Goal: Task Accomplishment & Management: Use online tool/utility

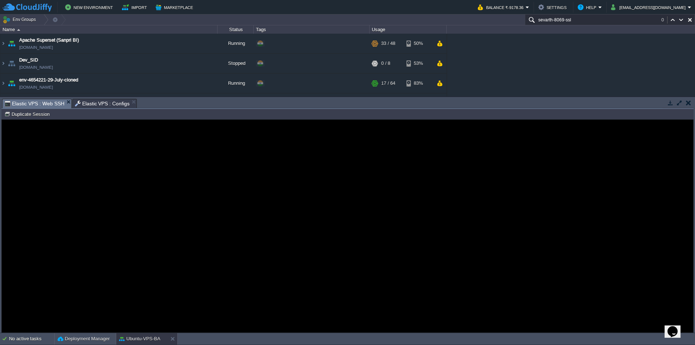
click at [100, 102] on span "Elastic VPS : Configs" at bounding box center [102, 103] width 55 height 9
click at [41, 105] on span "Elastic VPS : Web SSH" at bounding box center [35, 103] width 60 height 9
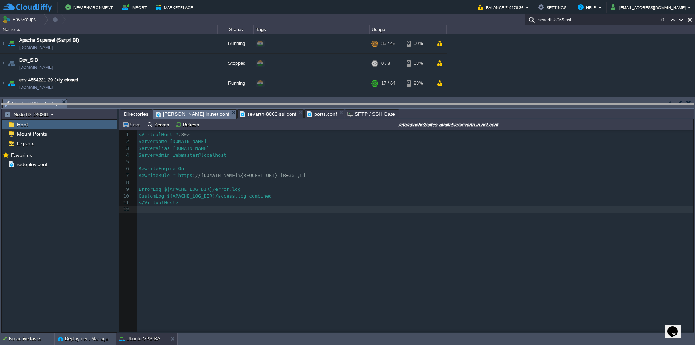
drag, startPoint x: 166, startPoint y: 108, endPoint x: 169, endPoint y: 186, distance: 78.6
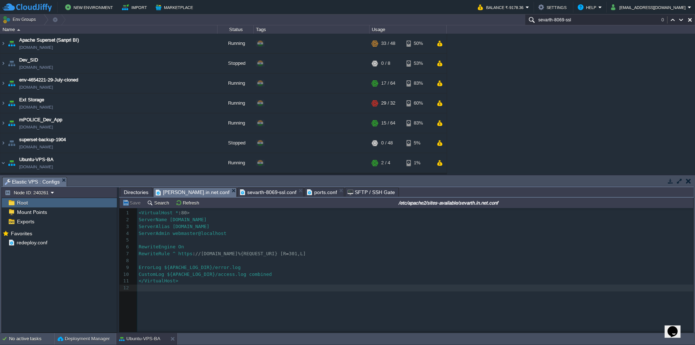
scroll to position [25, 0]
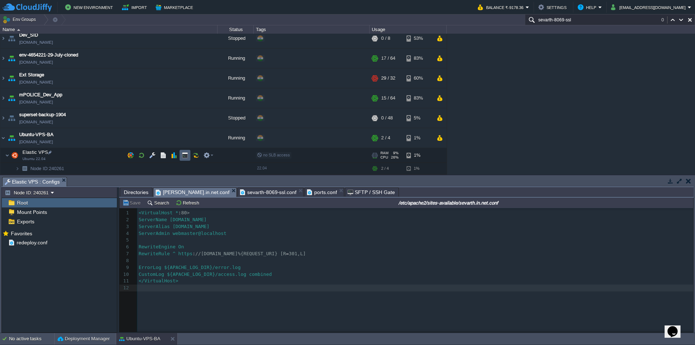
click at [183, 154] on button "button" at bounding box center [185, 155] width 7 height 7
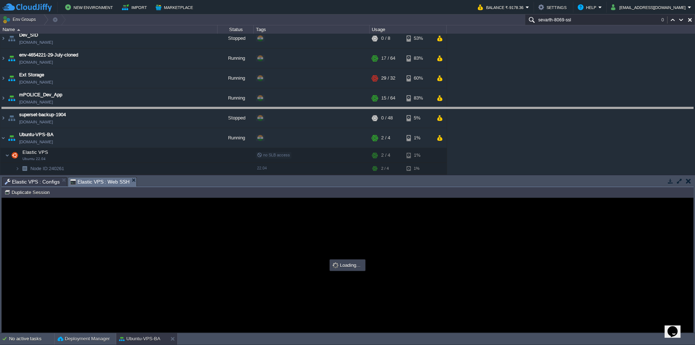
drag, startPoint x: 324, startPoint y: 186, endPoint x: 328, endPoint y: 71, distance: 114.4
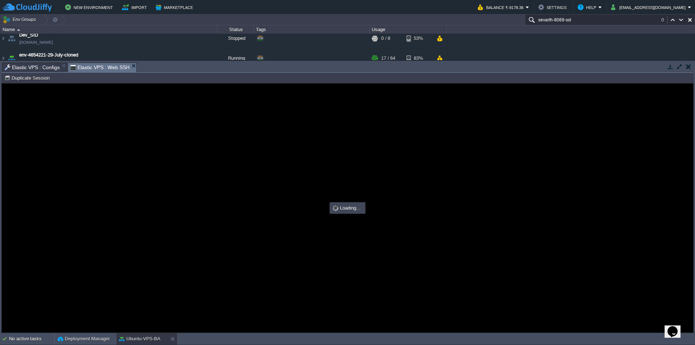
scroll to position [0, 0]
type input "#000000"
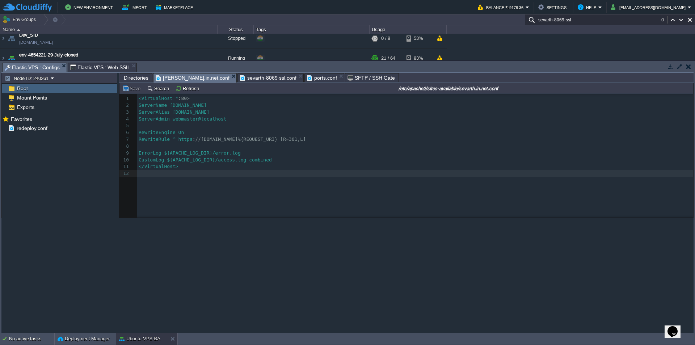
click at [42, 68] on span "Elastic VPS : Configs" at bounding box center [32, 67] width 55 height 9
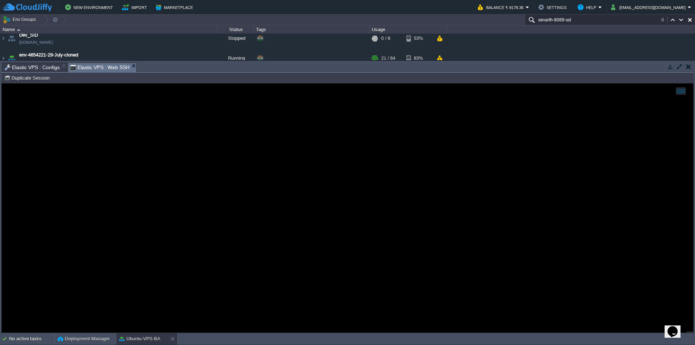
click at [86, 67] on span "Elastic VPS : Web SSH" at bounding box center [100, 67] width 60 height 9
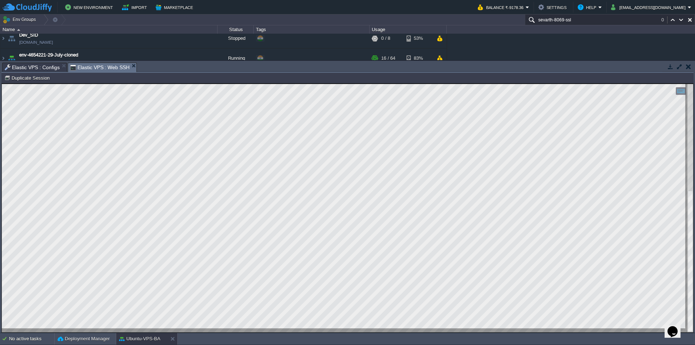
click at [36, 66] on span "Elastic VPS : Configs" at bounding box center [32, 67] width 55 height 9
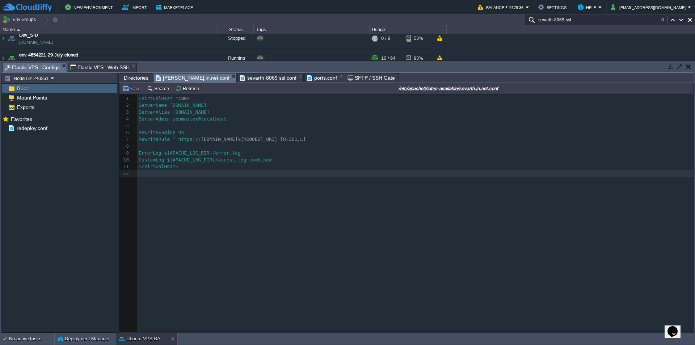
click at [245, 79] on span "sevarth-8069-ssl.conf" at bounding box center [268, 77] width 56 height 9
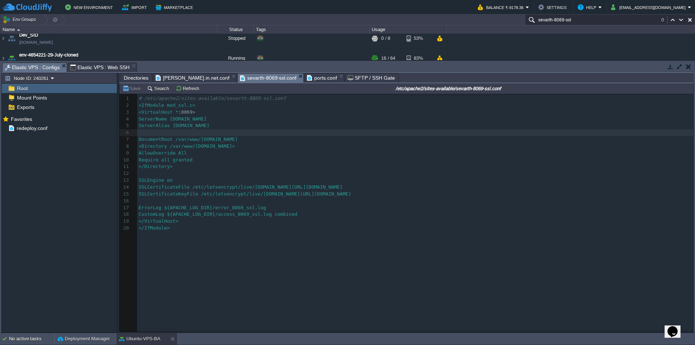
click at [185, 233] on div "xxxxxxxxxx 1 21 1 # /etc/apache2/sites-available/sevarth-8069-ssl.conf 2 <IfMod…" at bounding box center [416, 163] width 558 height 139
click at [189, 175] on pre "​" at bounding box center [416, 173] width 558 height 7
click at [186, 200] on pre "​" at bounding box center [416, 201] width 558 height 7
paste textarea
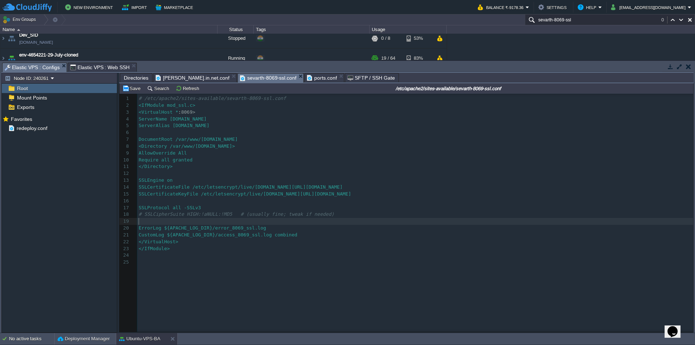
click at [225, 160] on pre "Require all granted" at bounding box center [416, 160] width 558 height 7
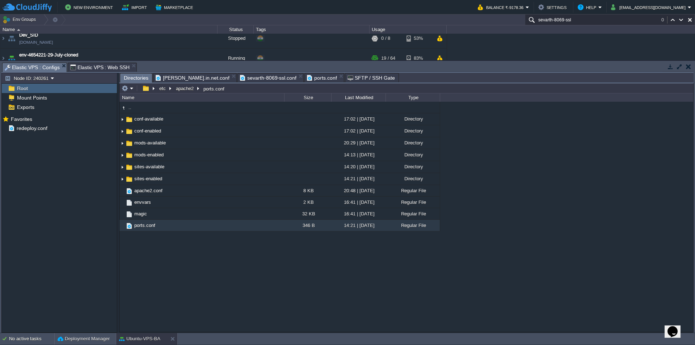
click at [143, 80] on span "Directories" at bounding box center [136, 77] width 25 height 9
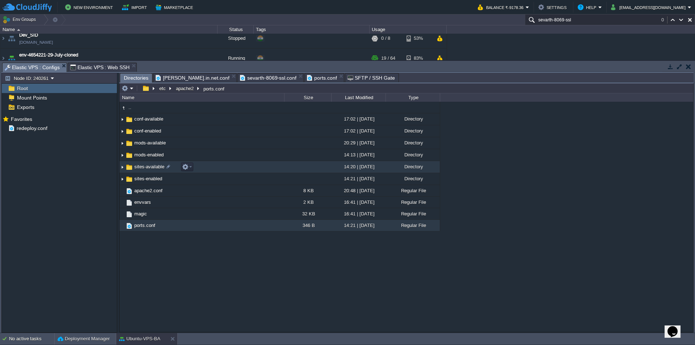
click at [151, 169] on span "sites-available" at bounding box center [149, 167] width 32 height 6
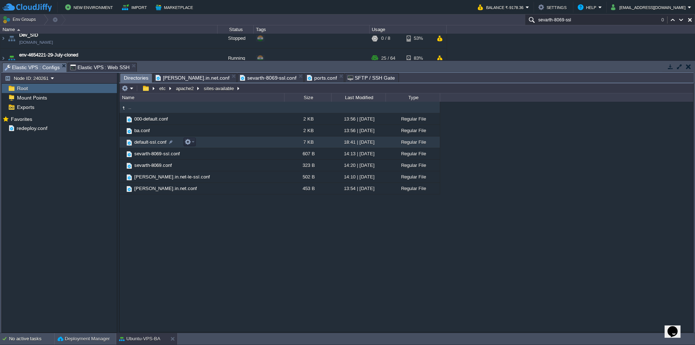
click at [140, 144] on span "default-ssl.conf" at bounding box center [150, 142] width 34 height 6
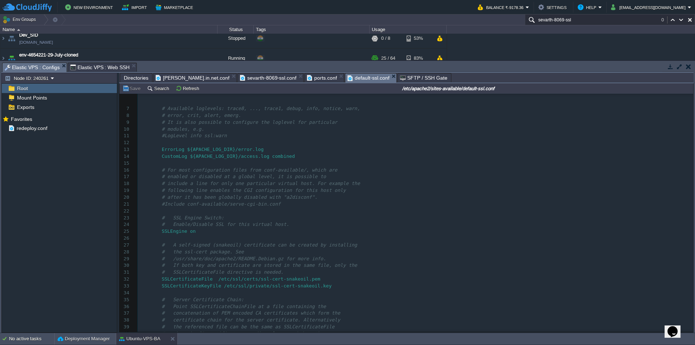
scroll to position [0, 0]
click at [221, 207] on pre "​" at bounding box center [416, 208] width 556 height 7
click at [141, 79] on span "Directories" at bounding box center [136, 77] width 25 height 9
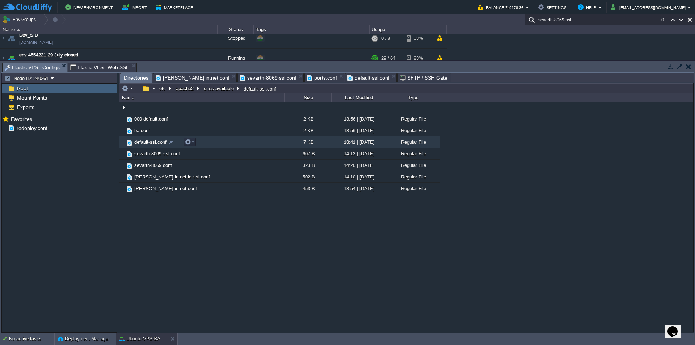
click at [174, 143] on td "default-ssl.conf" at bounding box center [201, 142] width 165 height 12
click at [172, 143] on div at bounding box center [171, 142] width 7 height 7
click at [153, 120] on span "000-default.conf" at bounding box center [151, 119] width 36 height 6
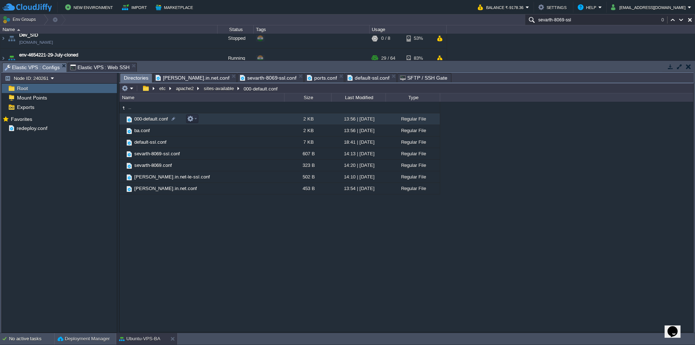
click at [153, 120] on span "000-default.conf" at bounding box center [151, 119] width 36 height 6
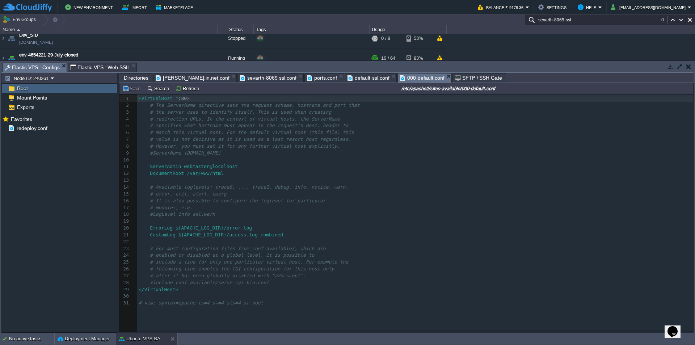
scroll to position [3, 0]
click at [240, 80] on span "sevarth-8069-ssl.conf" at bounding box center [268, 77] width 56 height 9
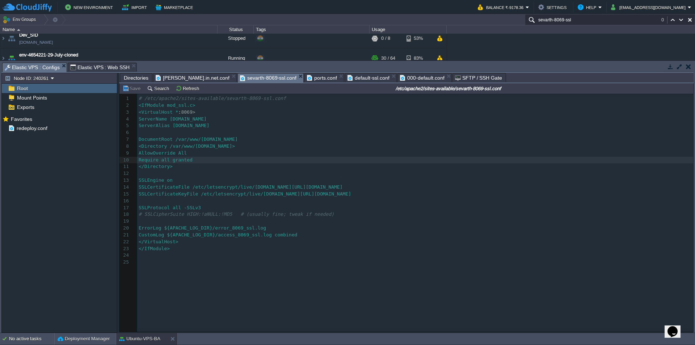
click at [256, 147] on pre "<Directory /var/www/[DOMAIN_NAME]>" at bounding box center [416, 146] width 558 height 7
type textarea "[DOMAIN_NAME]"
drag, startPoint x: 177, startPoint y: 121, endPoint x: 225, endPoint y: 118, distance: 48.6
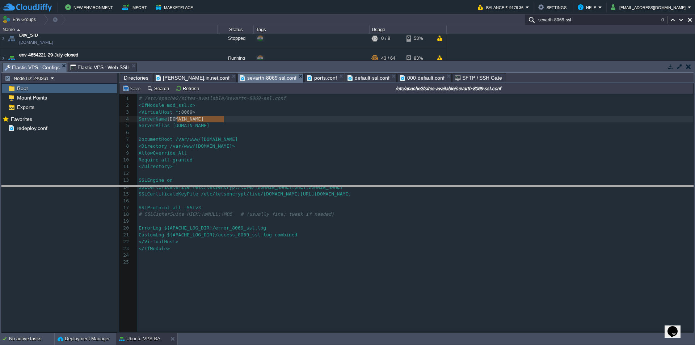
drag, startPoint x: 337, startPoint y: 72, endPoint x: 339, endPoint y: 220, distance: 148.4
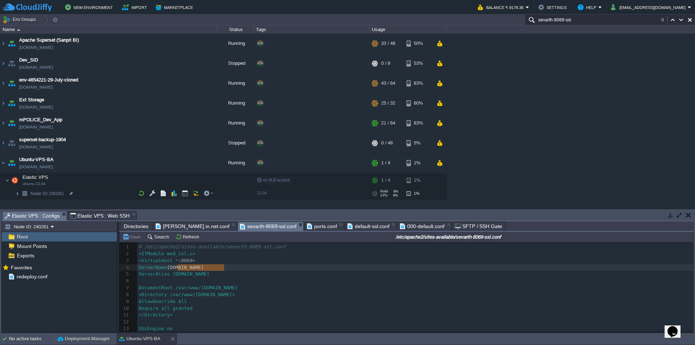
click at [17, 194] on img at bounding box center [17, 193] width 4 height 11
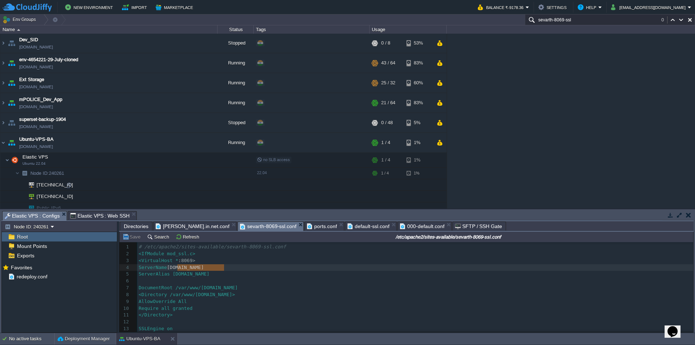
scroll to position [26, 0]
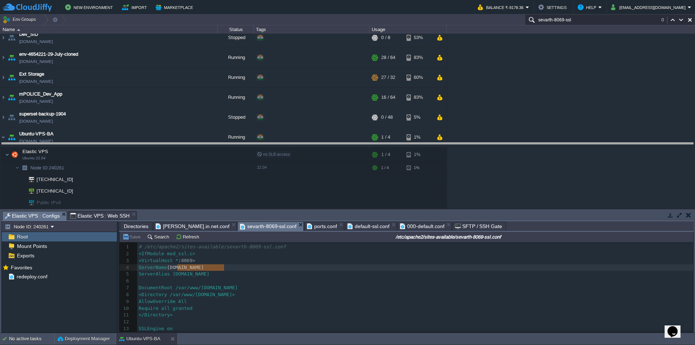
drag, startPoint x: 333, startPoint y: 219, endPoint x: 400, endPoint y: 54, distance: 178.4
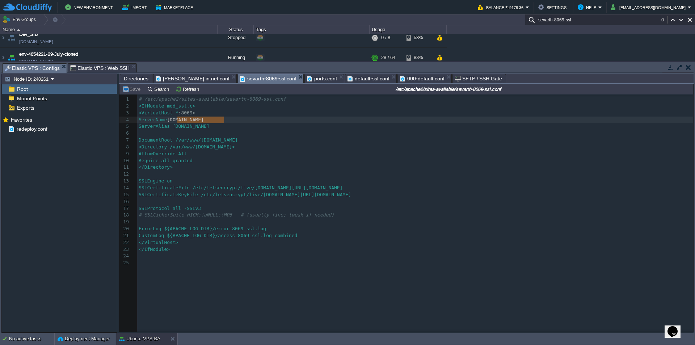
click at [109, 68] on span "Elastic VPS : Web SSH" at bounding box center [100, 68] width 60 height 9
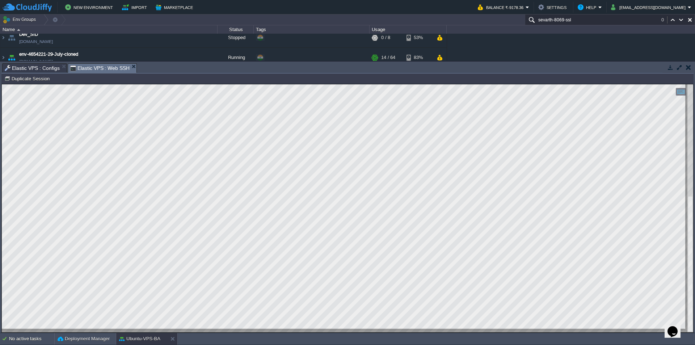
click at [2, 84] on html "Copy: Ctrl + Shift + C Paste: Ctrl + V Settings: Ctrl + Shift + Alt 0" at bounding box center [347, 84] width 691 height 0
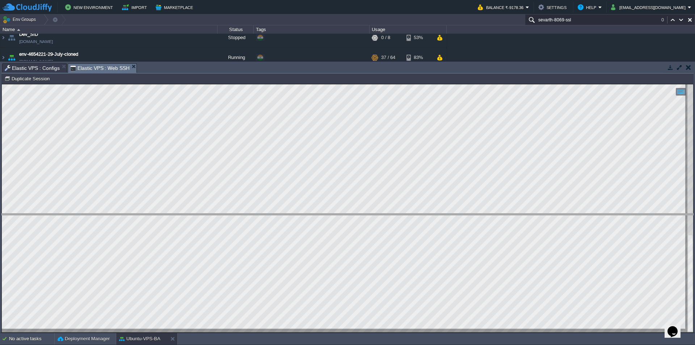
drag, startPoint x: 154, startPoint y: 72, endPoint x: 150, endPoint y: 224, distance: 151.3
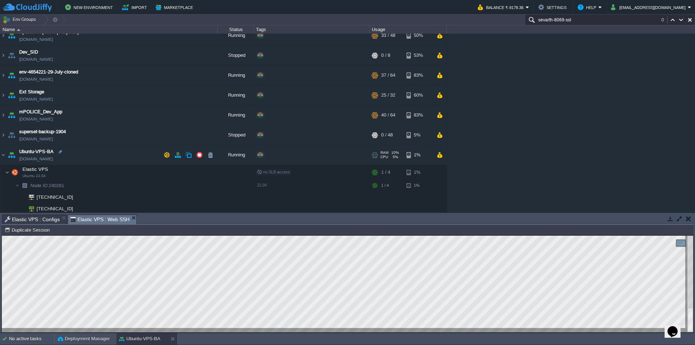
scroll to position [0, 0]
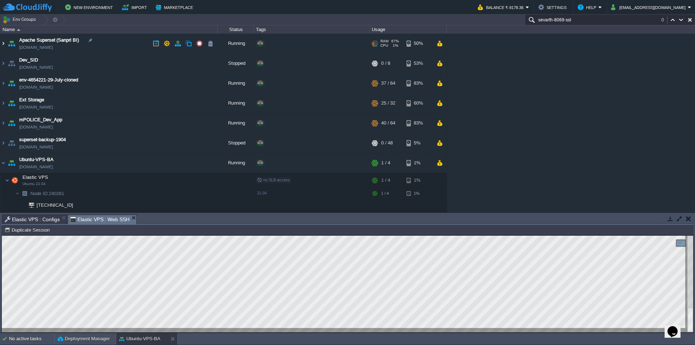
click at [3, 43] on img at bounding box center [3, 44] width 6 height 20
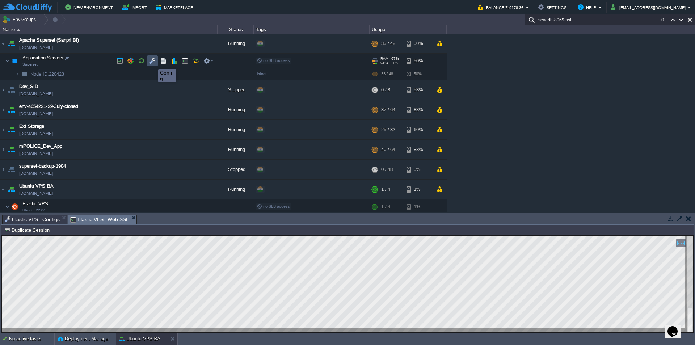
click at [153, 63] on button "button" at bounding box center [152, 61] width 7 height 7
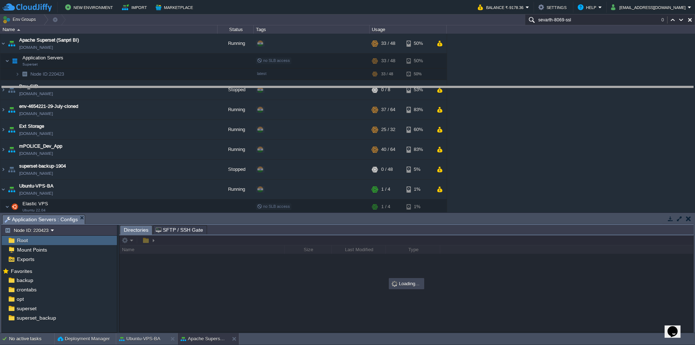
drag, startPoint x: 254, startPoint y: 224, endPoint x: 239, endPoint y: 71, distance: 153.4
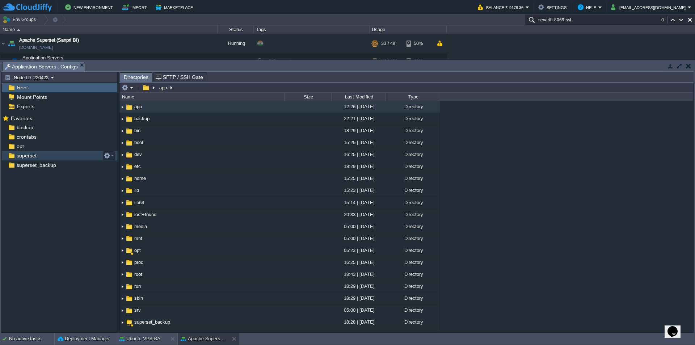
click at [36, 153] on span "superset" at bounding box center [26, 155] width 22 height 7
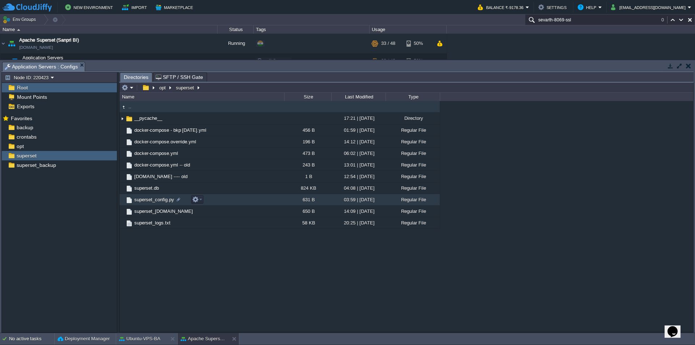
click at [161, 202] on span "superset_config.py" at bounding box center [154, 200] width 42 height 6
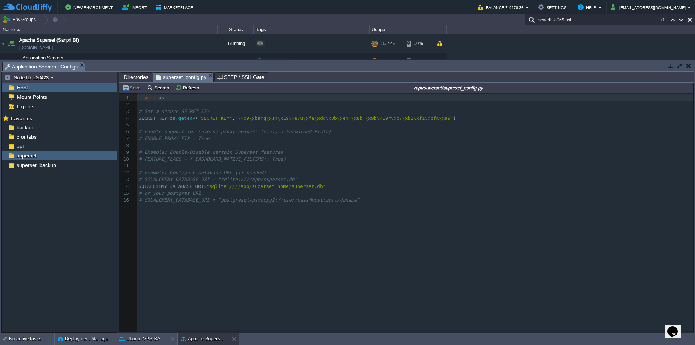
scroll to position [3, 0]
click at [262, 149] on pre "​" at bounding box center [416, 145] width 558 height 7
click at [218, 120] on span ""SECRET_KEY"" at bounding box center [215, 117] width 34 height 5
type textarea "SECRET_KEY"
click at [268, 138] on pre "# ENABLE_PROXY_FIX = True" at bounding box center [416, 138] width 558 height 7
